Goal: Task Accomplishment & Management: Manage account settings

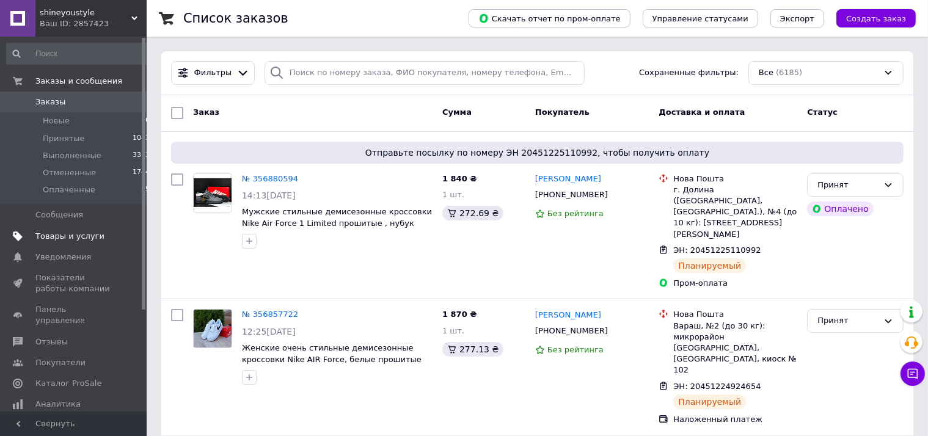
click at [64, 234] on span "Товары и услуги" at bounding box center [69, 236] width 69 height 11
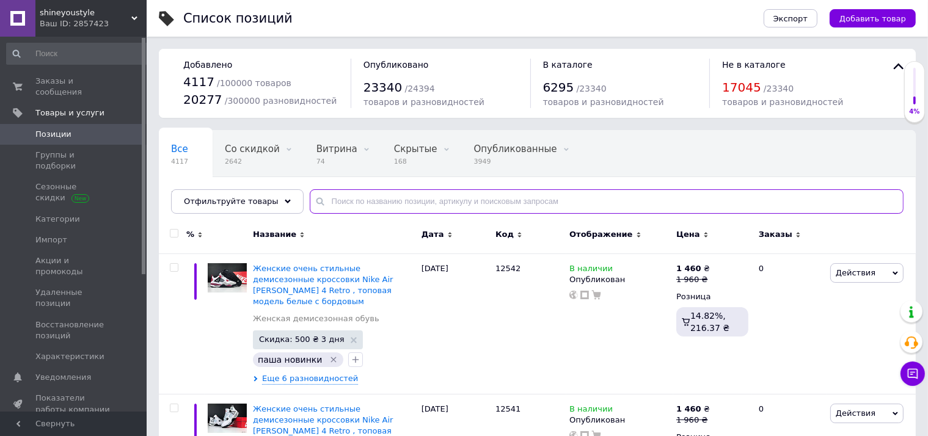
paste input "12520"
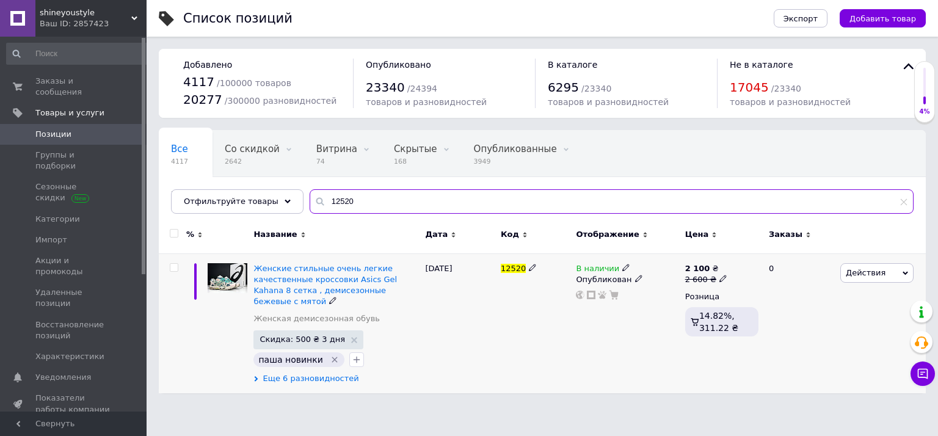
type input "12520"
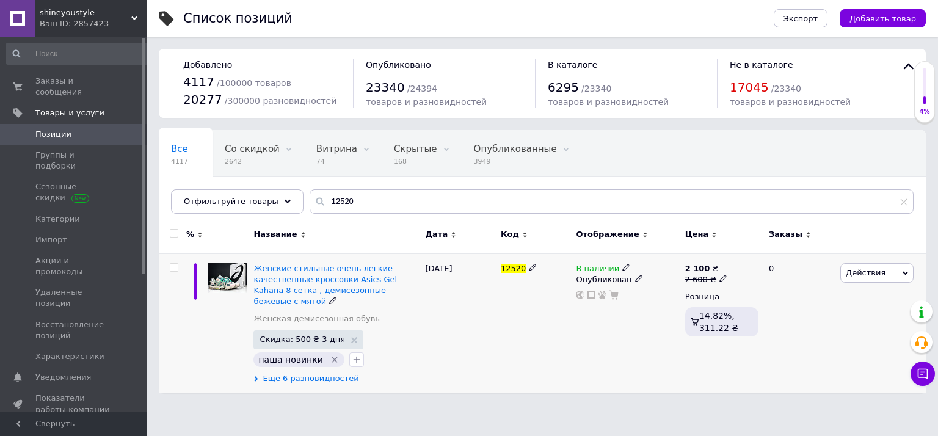
click at [287, 373] on span "Еще 6 разновидностей" at bounding box center [311, 378] width 96 height 11
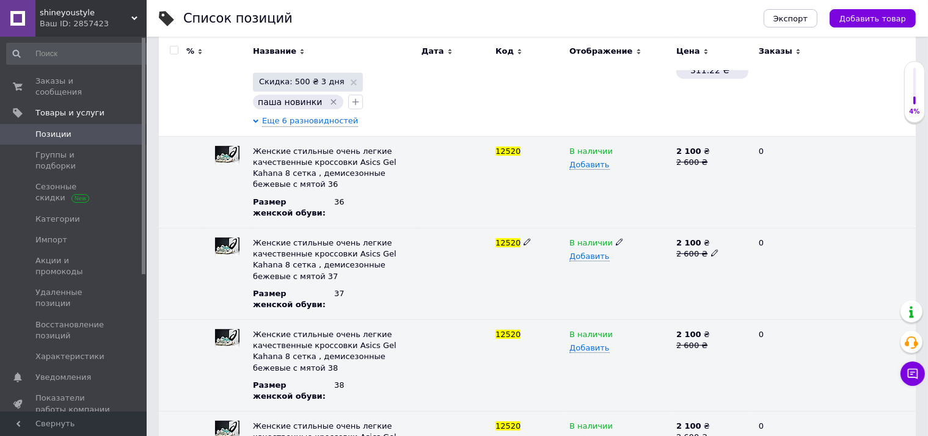
scroll to position [442, 0]
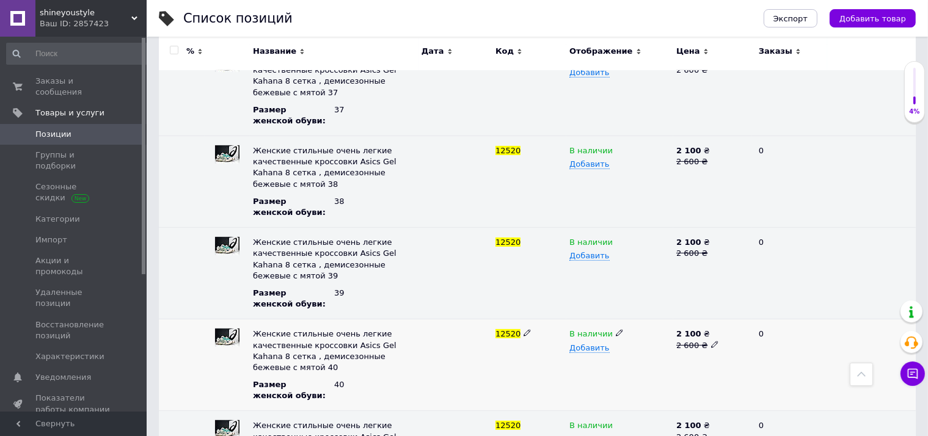
click at [616, 330] on use at bounding box center [619, 333] width 7 height 7
click at [600, 349] on li "Нет в наличии" at bounding box center [616, 357] width 105 height 17
click at [105, 129] on span "Позиции" at bounding box center [74, 134] width 78 height 11
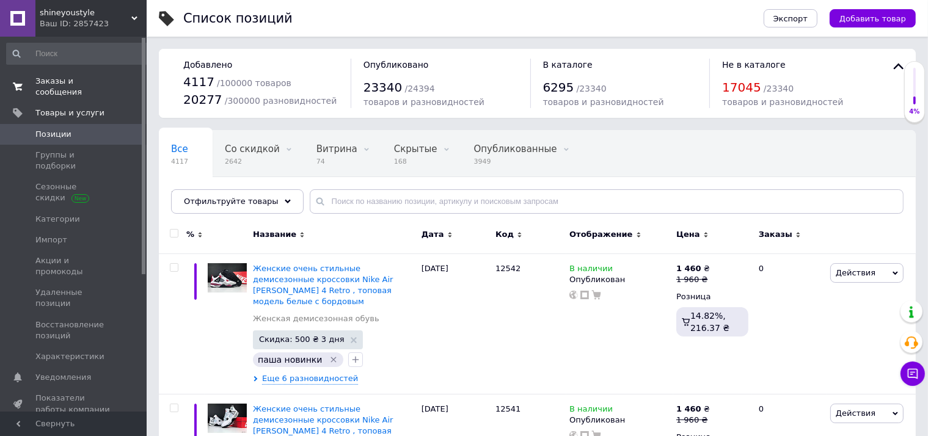
click at [107, 75] on link "Заказы и сообщения 0 0" at bounding box center [78, 87] width 157 height 32
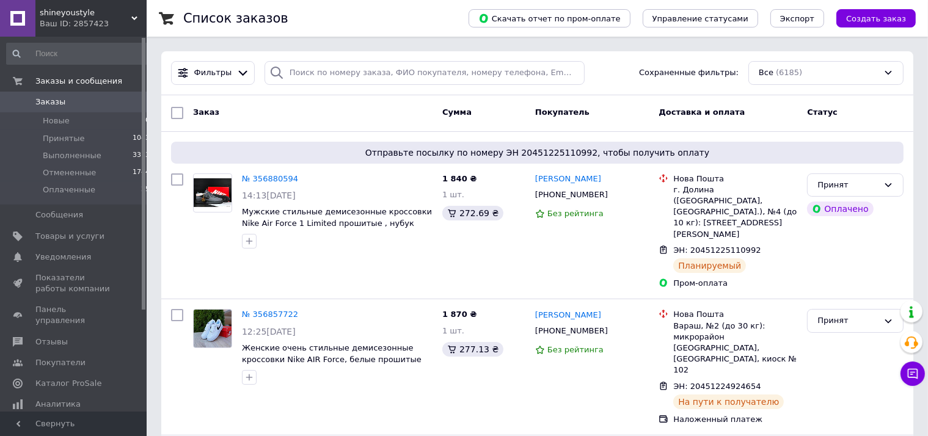
click at [77, 109] on link "Заказы 0" at bounding box center [78, 102] width 157 height 21
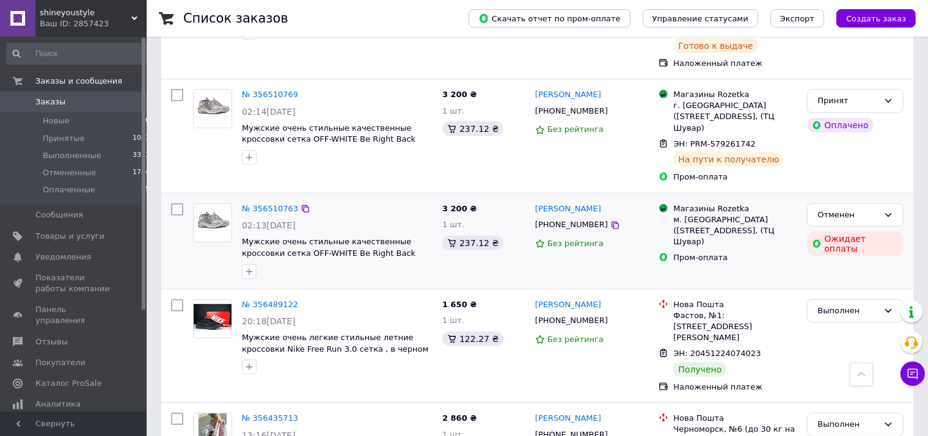
scroll to position [903, 0]
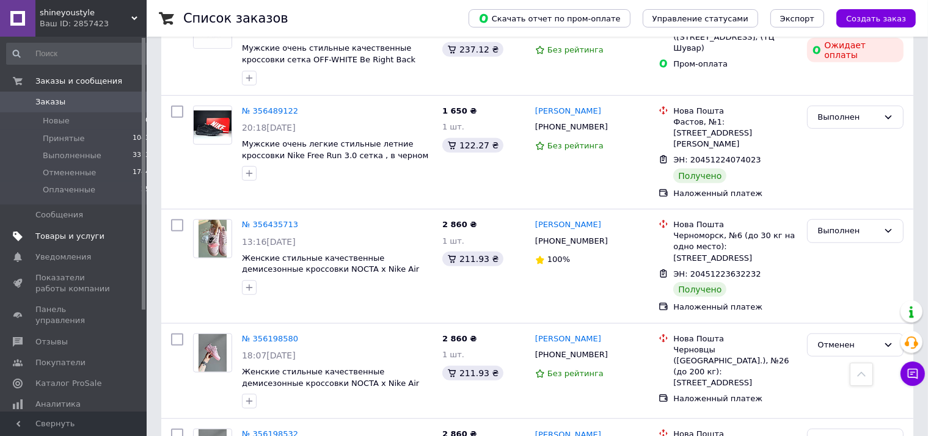
click at [56, 245] on link "Товары и услуги" at bounding box center [78, 236] width 157 height 21
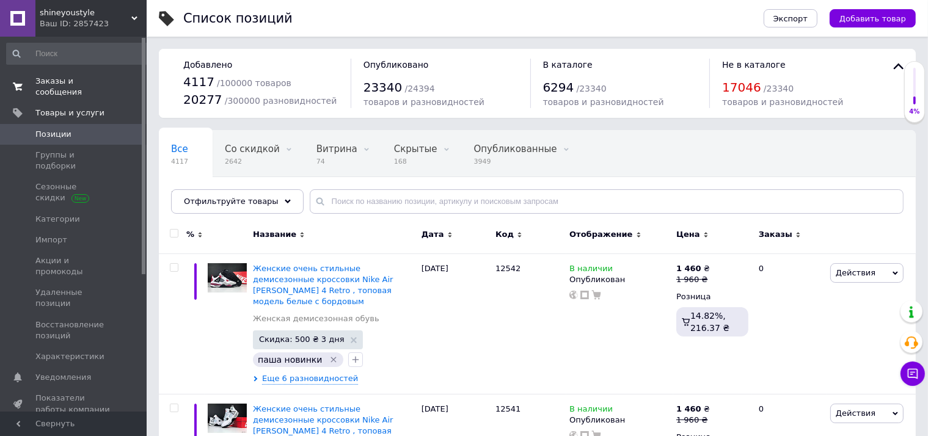
click at [106, 87] on span "Заказы и сообщения" at bounding box center [74, 87] width 78 height 22
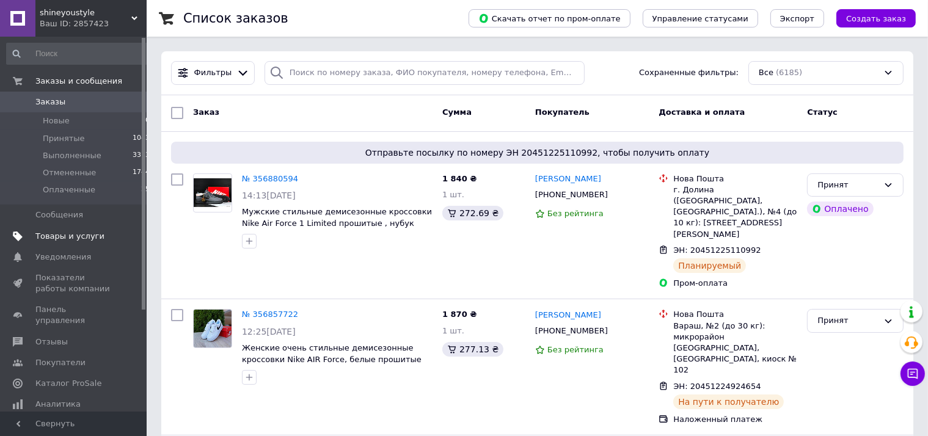
click at [85, 232] on span "Товары и услуги" at bounding box center [69, 236] width 69 height 11
